Goal: Obtain resource: Obtain resource

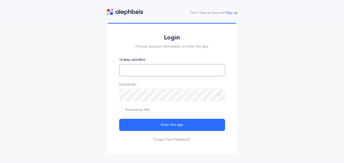
click at [165, 75] on input "text" at bounding box center [172, 70] width 106 height 12
type input "H"
type input "[EMAIL_ADDRESS][DOMAIN_NAME]"
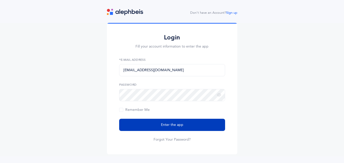
click at [168, 125] on span "Enter the app" at bounding box center [172, 124] width 22 height 5
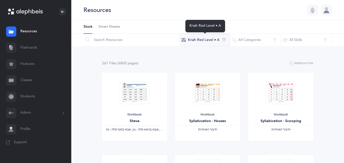
click at [201, 39] on button "Kriah Red Level • A" at bounding box center [204, 40] width 51 height 12
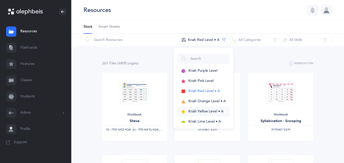
click at [196, 112] on span "Kriah Yellow Level • A" at bounding box center [205, 111] width 35 height 4
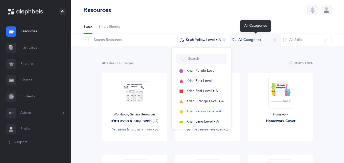
click at [260, 42] on button "All Categories" at bounding box center [255, 40] width 51 height 12
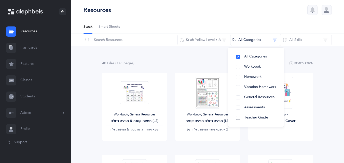
click at [256, 118] on span "Teacher Guide" at bounding box center [256, 118] width 24 height 4
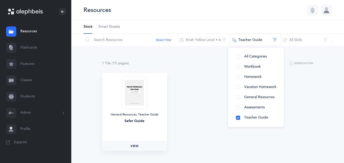
click at [133, 145] on span "View" at bounding box center [134, 146] width 8 height 5
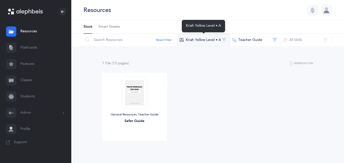
click at [193, 43] on button "Kriah Yellow Level • A" at bounding box center [203, 40] width 53 height 12
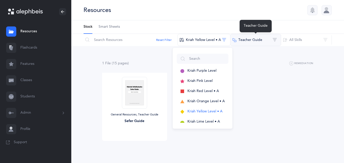
click at [247, 43] on button "Teacher Guide" at bounding box center [255, 40] width 51 height 12
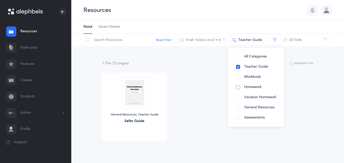
click at [248, 87] on span "Homework" at bounding box center [252, 87] width 17 height 4
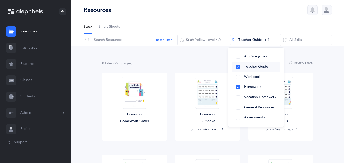
click at [253, 67] on span "Teacher Guide" at bounding box center [256, 67] width 24 height 4
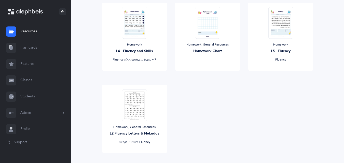
scroll to position [147, 0]
